Goal: Find specific page/section: Find specific page/section

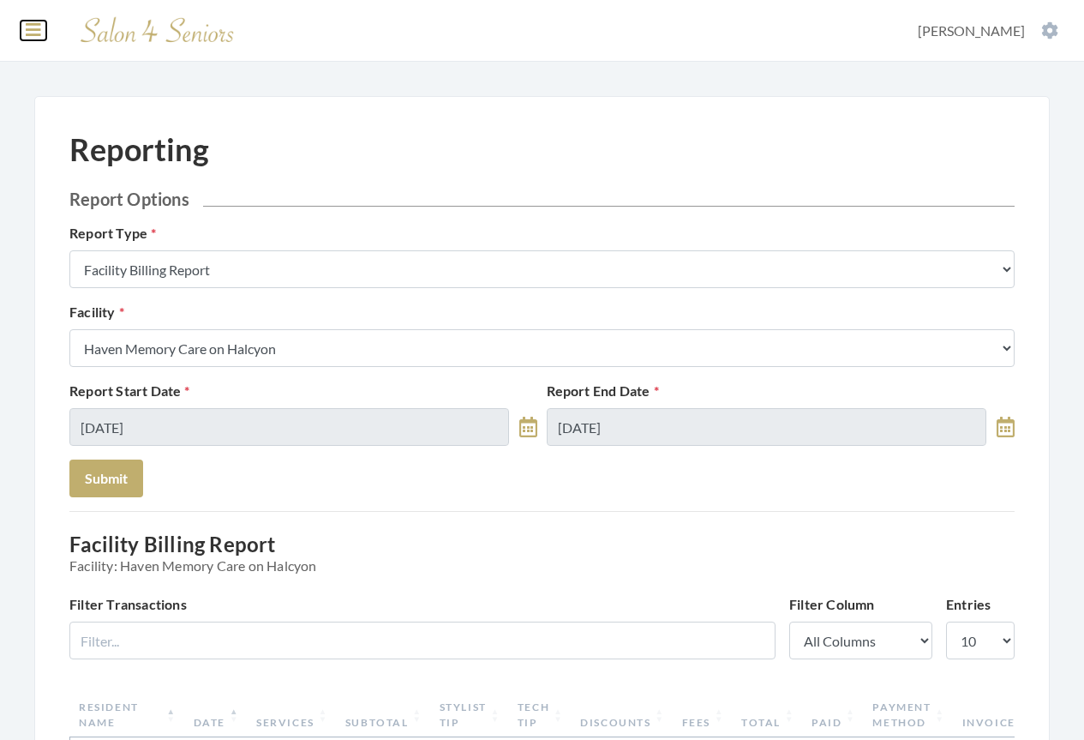
click at [33, 35] on icon at bounding box center [33, 29] width 15 height 17
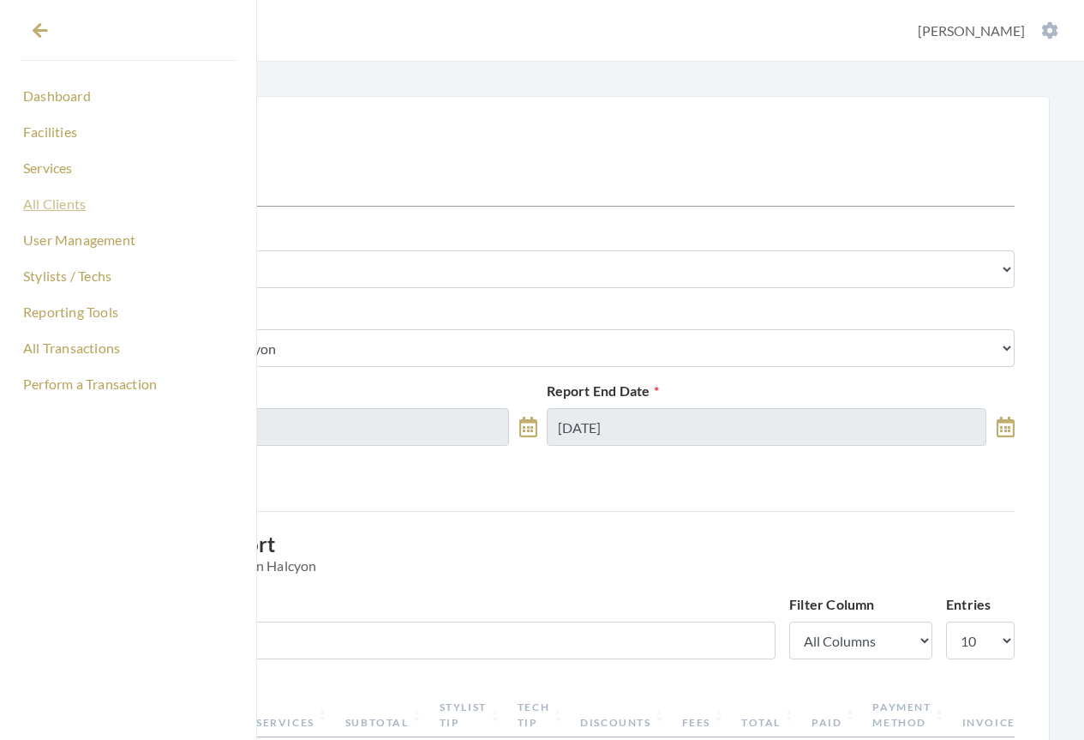
click at [57, 213] on link "All Clients" at bounding box center [128, 203] width 215 height 29
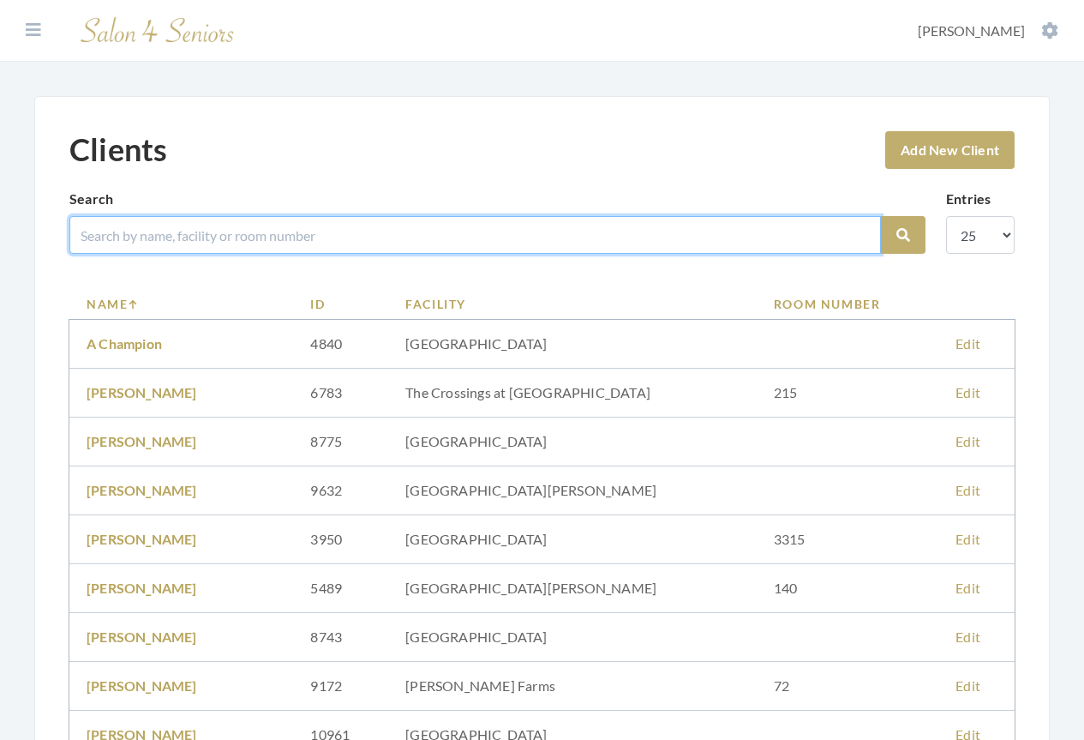
click at [228, 226] on input "search" at bounding box center [475, 235] width 812 height 38
type input "HAROLD"
click at [881, 216] on button "Search" at bounding box center [903, 235] width 45 height 38
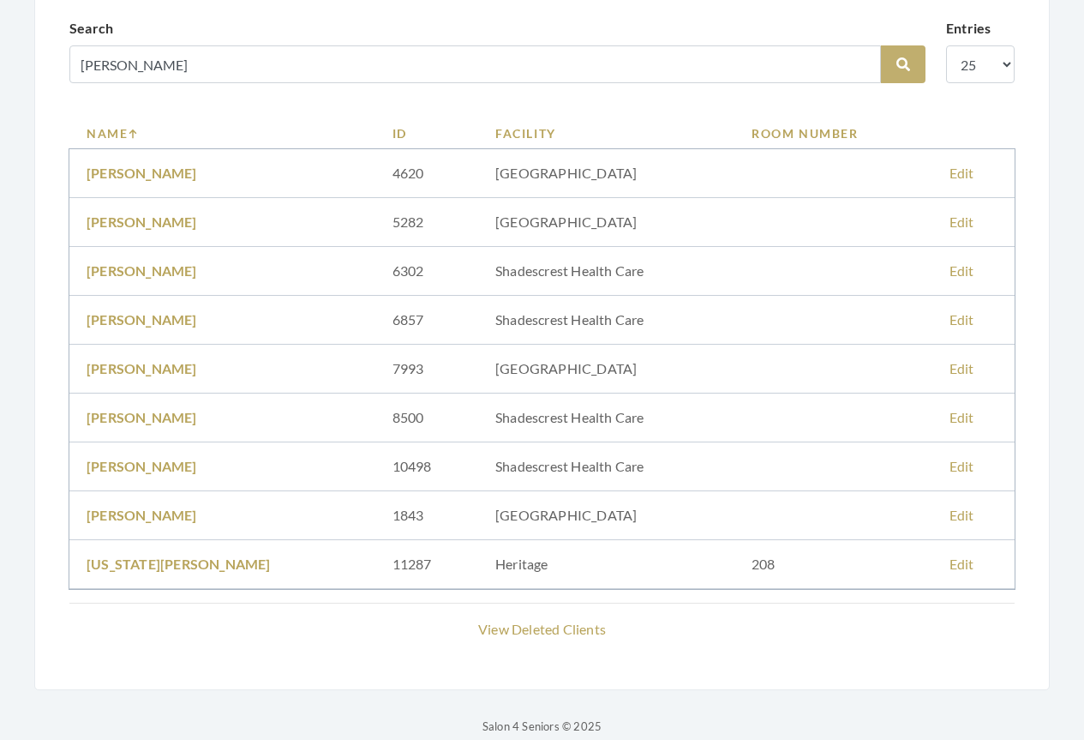
scroll to position [171, 0]
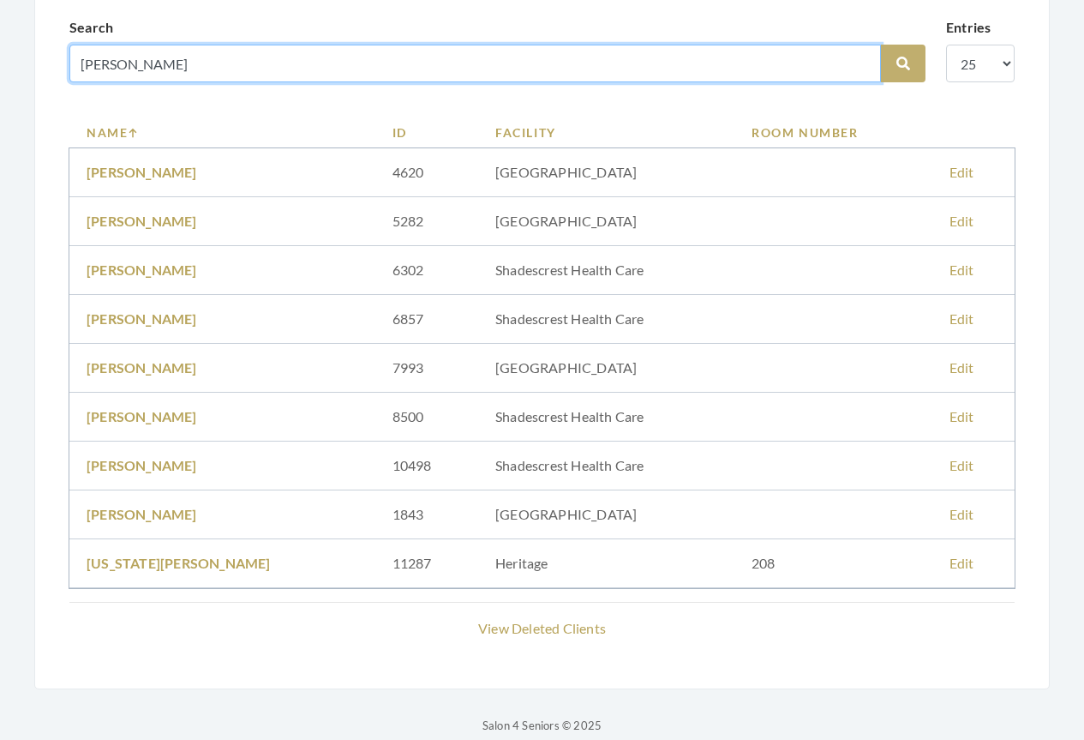
drag, startPoint x: 154, startPoint y: 59, endPoint x: 43, endPoint y: 61, distance: 111.4
click at [43, 61] on div "Clients Add New Client Search HAROLD Search Entries 10 25 50 100 Name ID Facili…" at bounding box center [541, 307] width 1015 height 764
type input "CRAVEN"
click at [881, 45] on button "Search" at bounding box center [903, 64] width 45 height 38
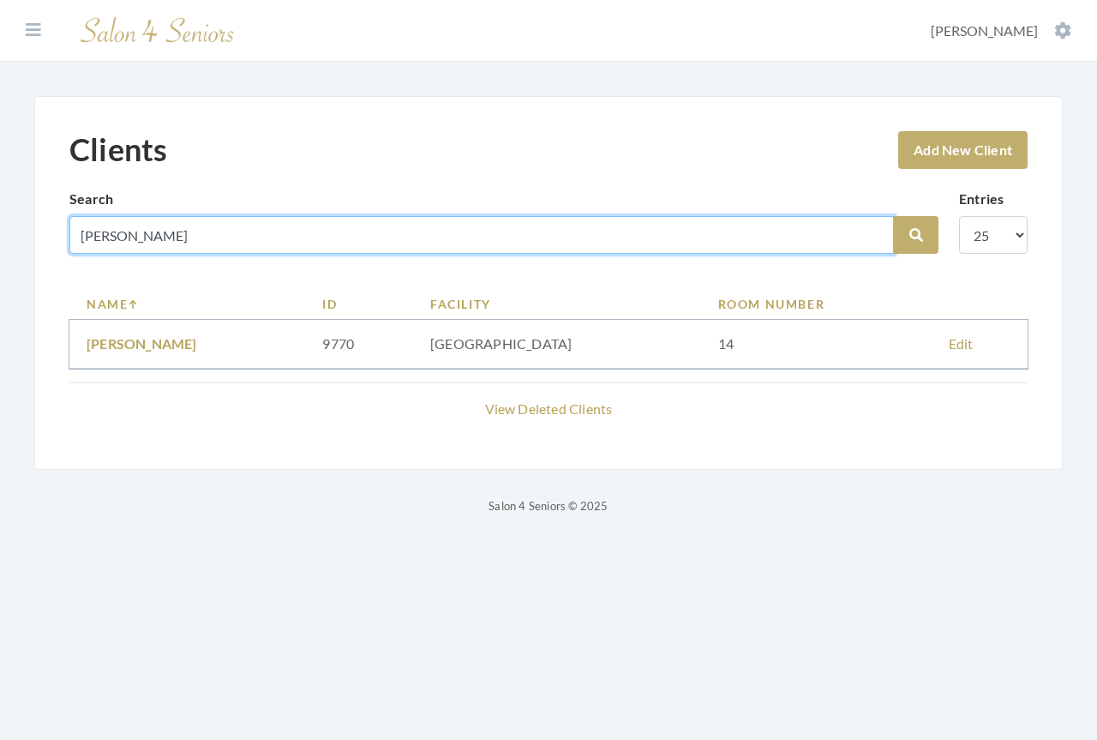
drag, startPoint x: 155, startPoint y: 231, endPoint x: 13, endPoint y: 215, distance: 143.2
click at [13, 215] on div "Clients Add New Client Search CRAVEN Search Entries 10 25 50 100 Name ID Facili…" at bounding box center [548, 306] width 1097 height 420
type input "BRUSH"
click at [894, 216] on button "Search" at bounding box center [916, 235] width 45 height 38
